Goal: Transaction & Acquisition: Purchase product/service

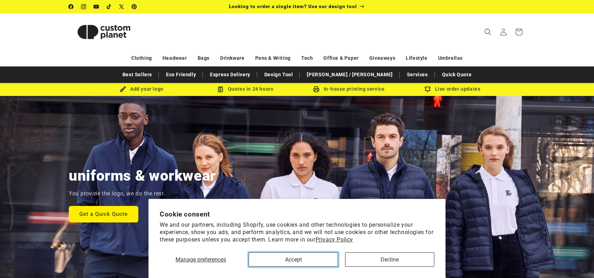
click at [312, 265] on button "Accept" at bounding box center [293, 259] width 89 height 14
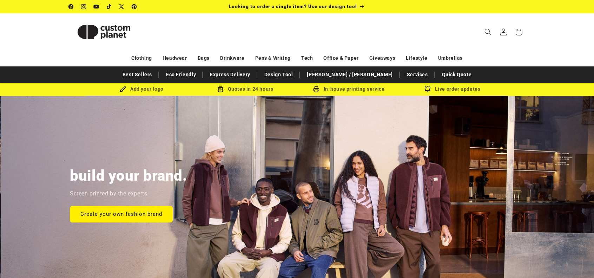
scroll to position [0, 594]
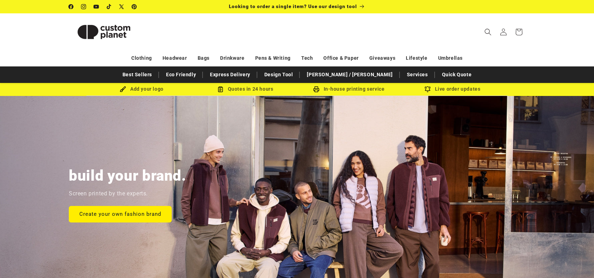
click at [139, 89] on div "Add your logo" at bounding box center [142, 89] width 104 height 9
click at [492, 33] on icon "Search" at bounding box center [487, 31] width 7 height 7
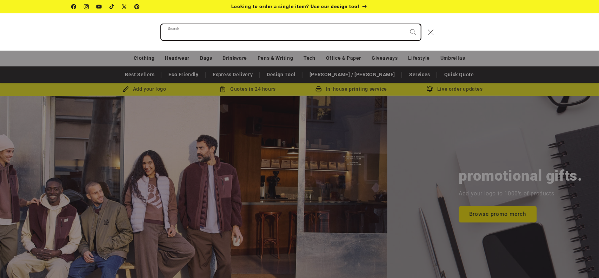
click at [352, 37] on input "Search" at bounding box center [291, 32] width 260 height 16
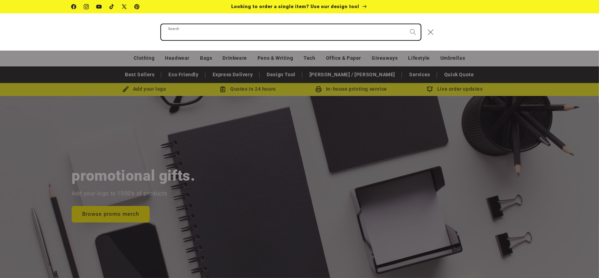
scroll to position [0, 1199]
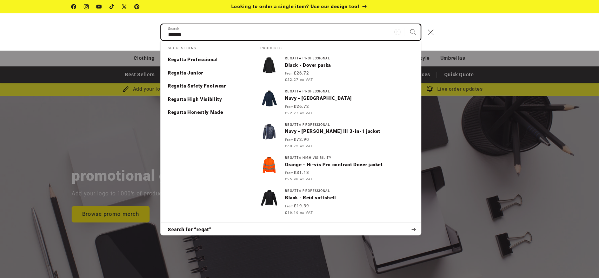
type input "******"
click at [406, 24] on button "Search" at bounding box center [413, 31] width 15 height 15
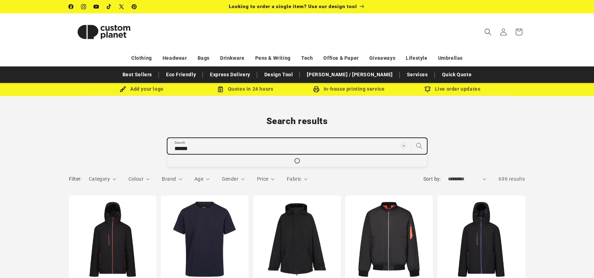
click at [250, 144] on input "******" at bounding box center [298, 146] width 260 height 16
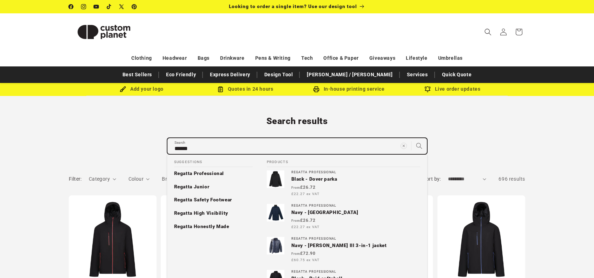
type input "*******"
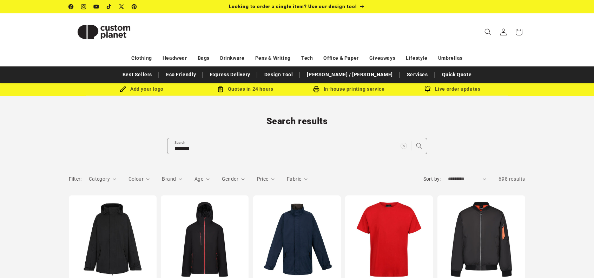
scroll to position [35, 0]
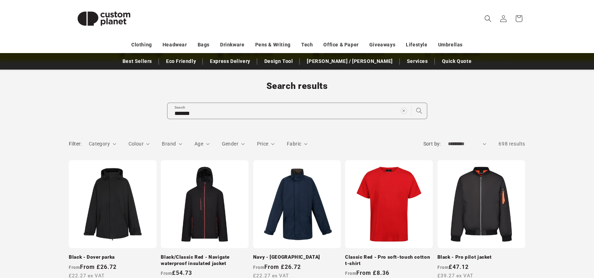
click at [467, 140] on select "**********" at bounding box center [467, 143] width 39 height 7
click at [144, 143] on summary "Colour" at bounding box center [139, 143] width 21 height 7
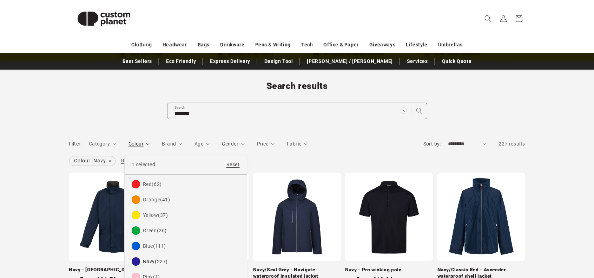
click at [150, 147] on summary "Colour" at bounding box center [139, 143] width 21 height 7
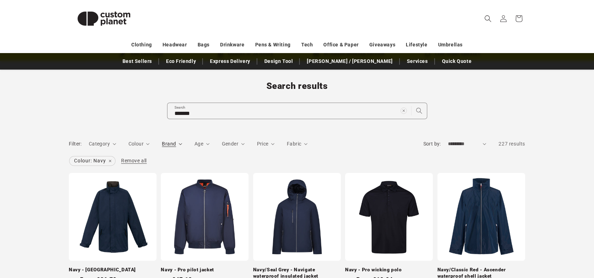
click at [170, 141] on span "Brand" at bounding box center [169, 144] width 14 height 6
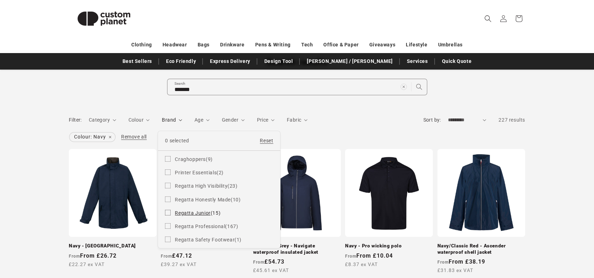
scroll to position [70, 0]
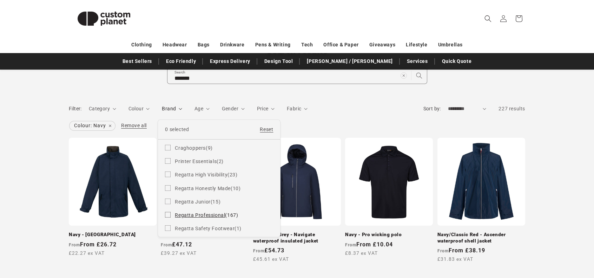
click at [211, 215] on span "Regatta Professional" at bounding box center [200, 215] width 50 height 6
click at [182, 110] on summary "Brand" at bounding box center [172, 108] width 20 height 7
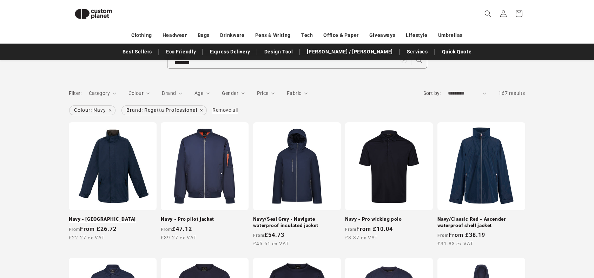
scroll to position [136, 0]
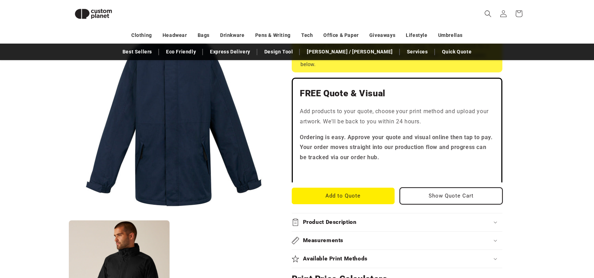
scroll to position [166, 0]
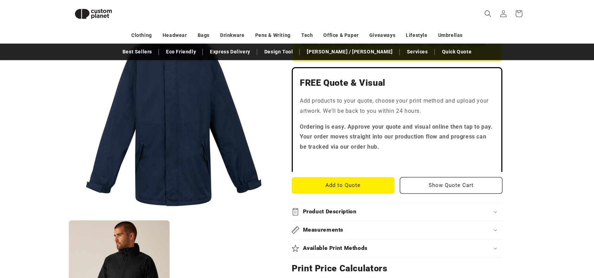
click at [400, 214] on div "Product Description" at bounding box center [397, 211] width 211 height 7
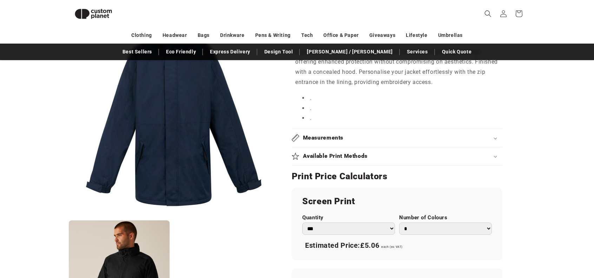
scroll to position [412, 0]
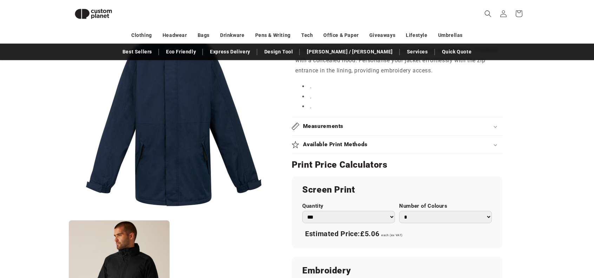
click at [376, 146] on div "Available Print Methods" at bounding box center [397, 144] width 211 height 7
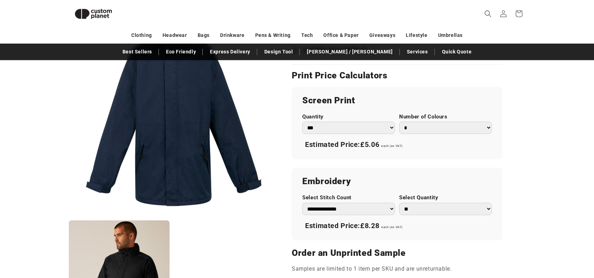
scroll to position [517, 0]
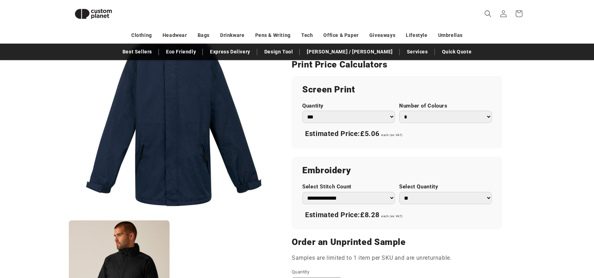
click at [427, 120] on select "* * * * * * *" at bounding box center [445, 117] width 93 height 12
select select "*"
click at [399, 111] on select "* * * * * * *" at bounding box center [445, 117] width 93 height 12
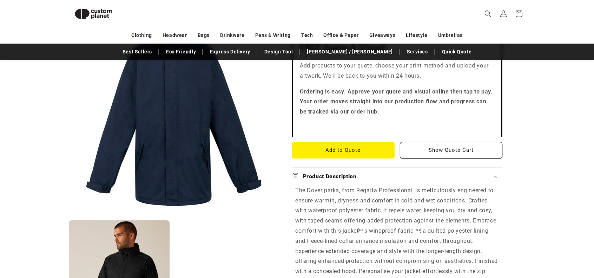
scroll to position [0, 0]
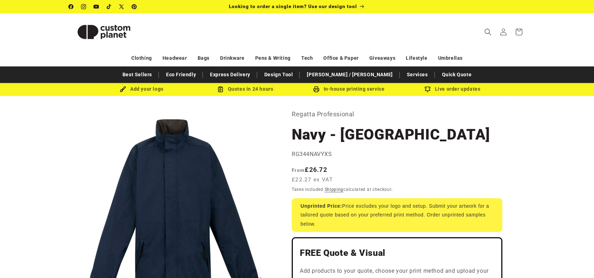
click at [140, 92] on div "Add your logo" at bounding box center [142, 89] width 104 height 9
click at [122, 90] on img at bounding box center [123, 89] width 6 height 6
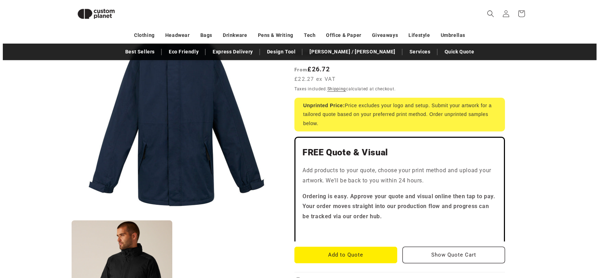
scroll to position [96, 0]
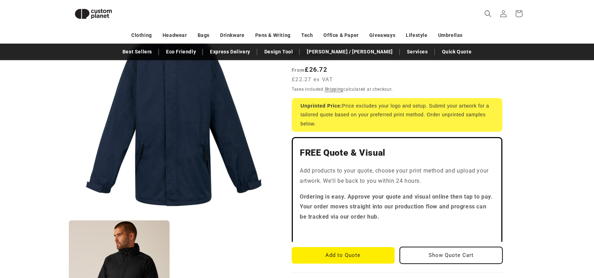
click at [417, 248] on button "Show Quote Cart" at bounding box center [451, 255] width 103 height 17
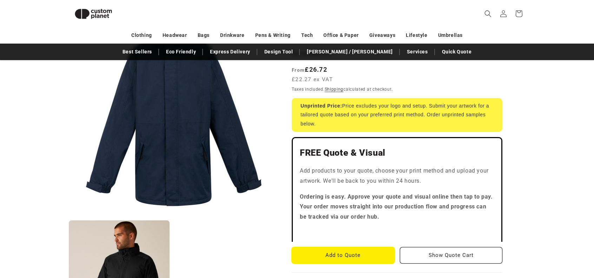
click at [357, 257] on button "Add to Quote" at bounding box center [343, 255] width 103 height 17
